Goal: Task Accomplishment & Management: Use online tool/utility

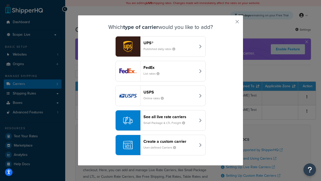
click at [161, 145] on div "Create a custom carrier User-defined Carriers" at bounding box center [170, 145] width 52 height 12
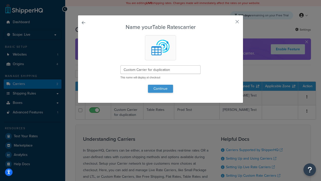
type input "Custom Carrier for duplication"
click at [161, 88] on button "Continue" at bounding box center [160, 89] width 25 height 8
